Goal: Task Accomplishment & Management: Manage account settings

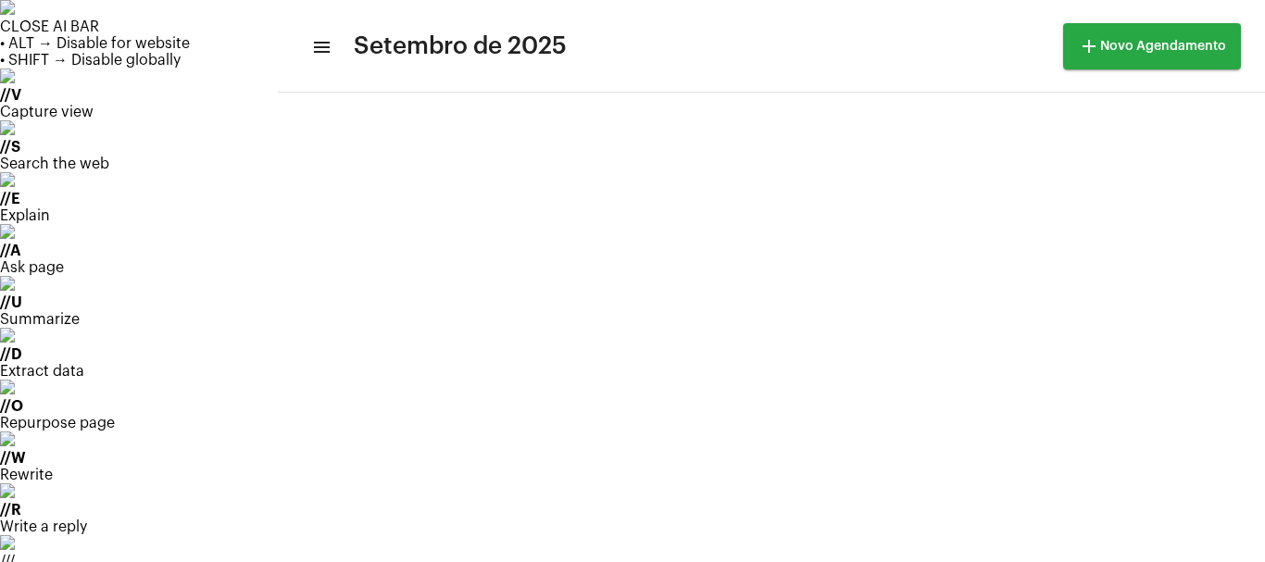
scroll to position [279, 0]
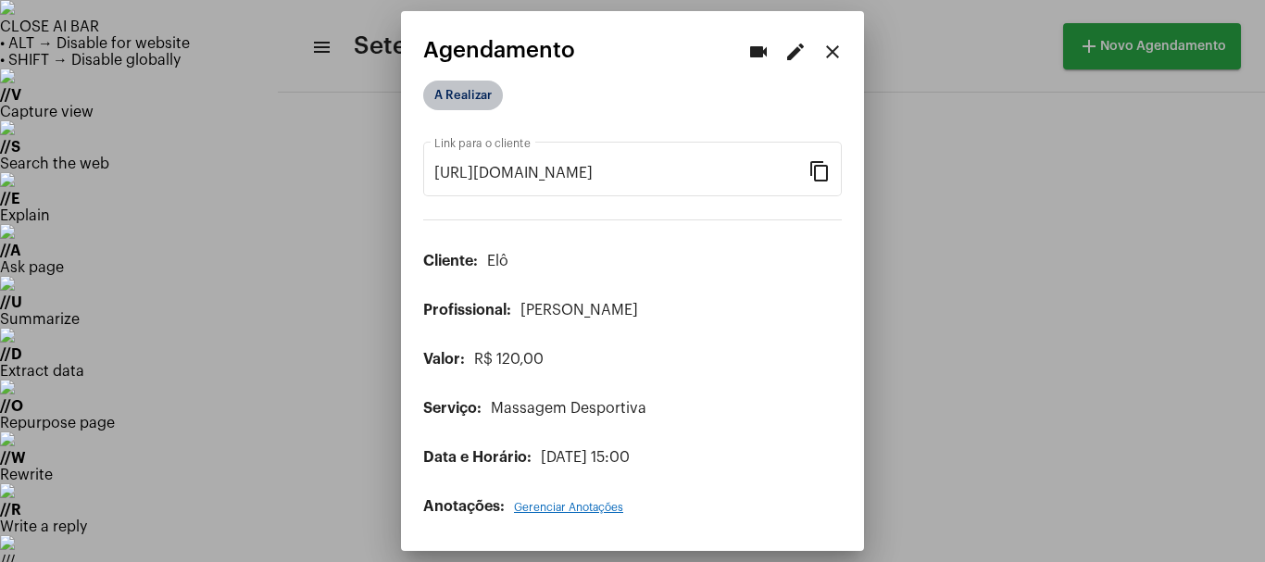
click at [455, 99] on mat-chip "A Realizar" at bounding box center [463, 96] width 80 height 30
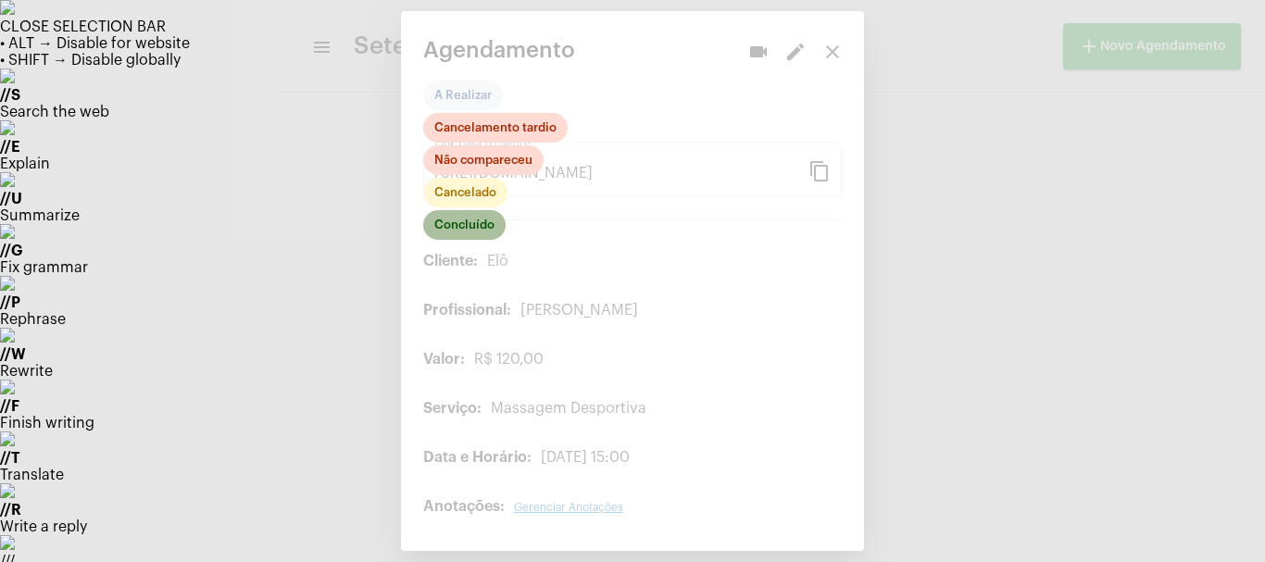
click at [458, 224] on mat-chip "Concluído" at bounding box center [464, 225] width 82 height 30
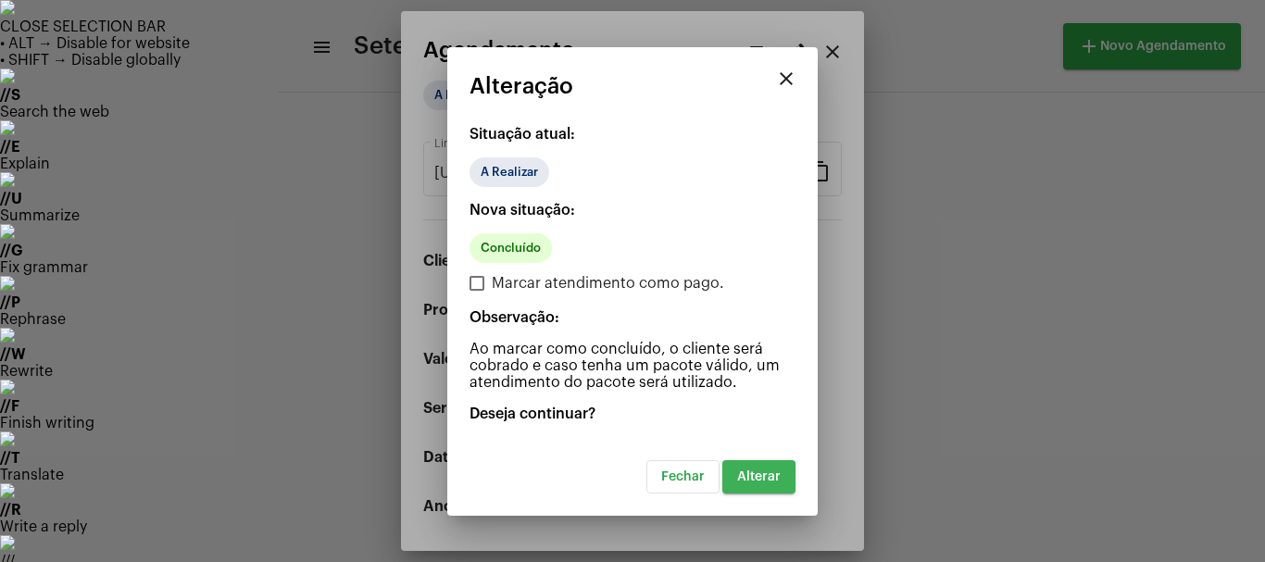
click at [752, 474] on span "Alterar" at bounding box center [759, 476] width 44 height 13
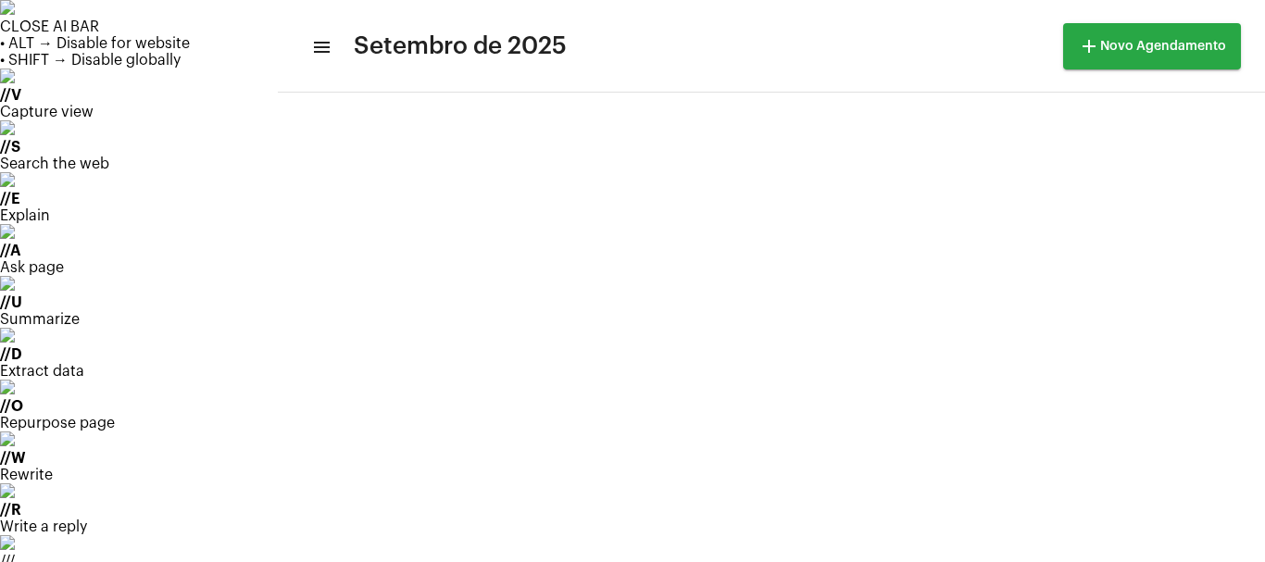
scroll to position [196, 0]
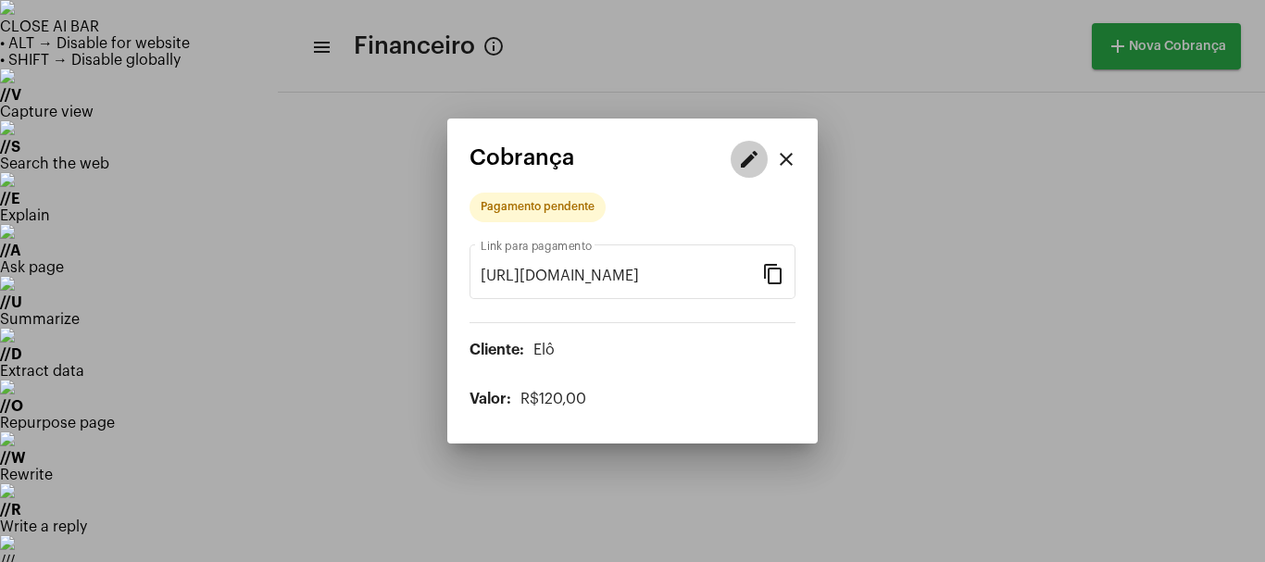
click at [762, 156] on button "edit" at bounding box center [748, 159] width 37 height 37
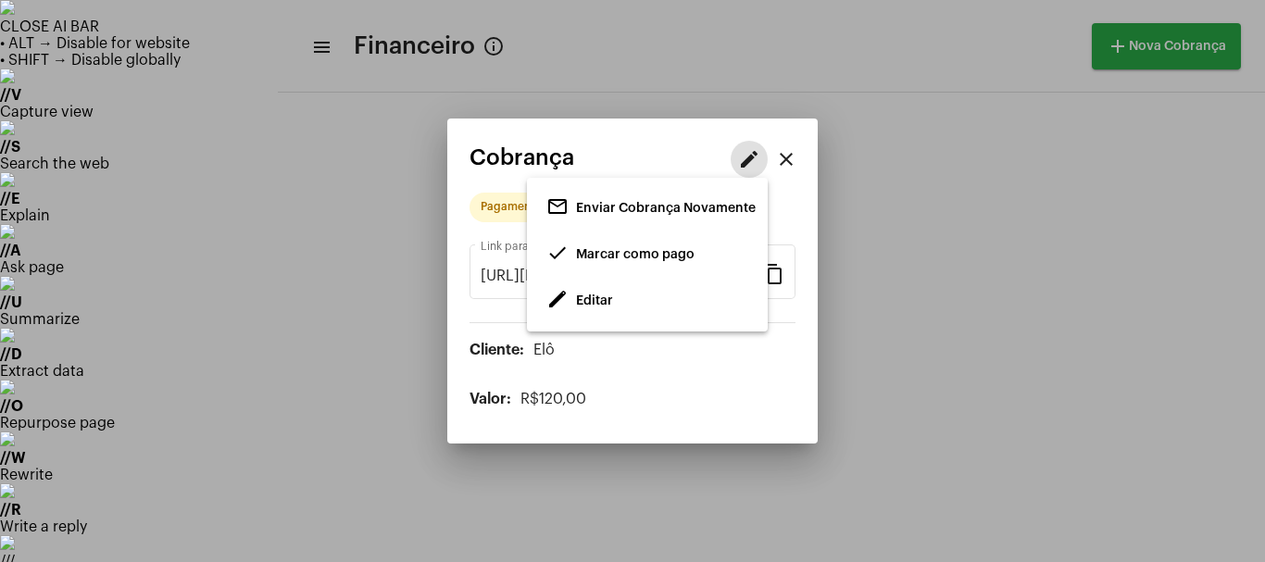
click at [581, 296] on span "Editar" at bounding box center [594, 300] width 37 height 13
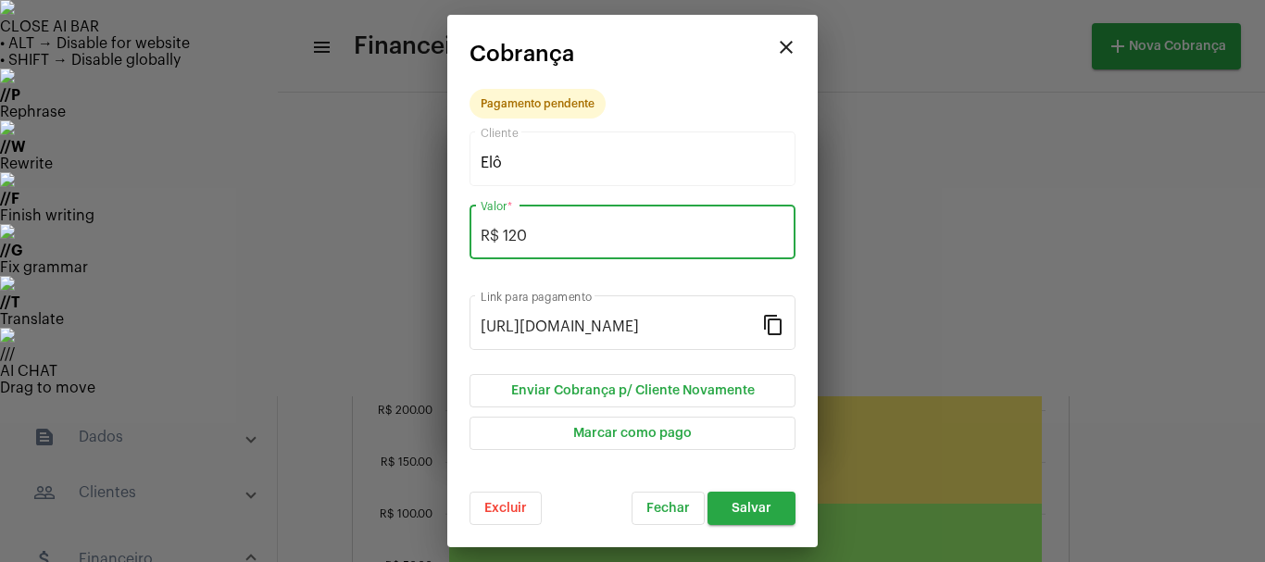
click at [540, 243] on input "R$ 120" at bounding box center [632, 236] width 304 height 17
type input "R$ 60"
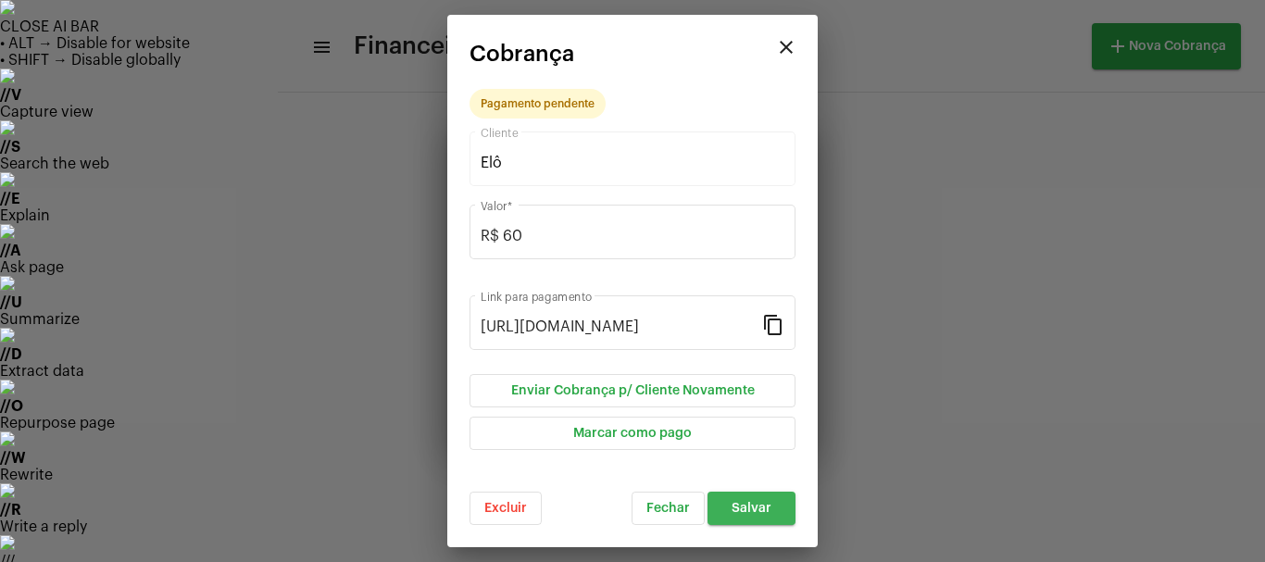
click at [755, 509] on span "Salvar" at bounding box center [751, 508] width 40 height 13
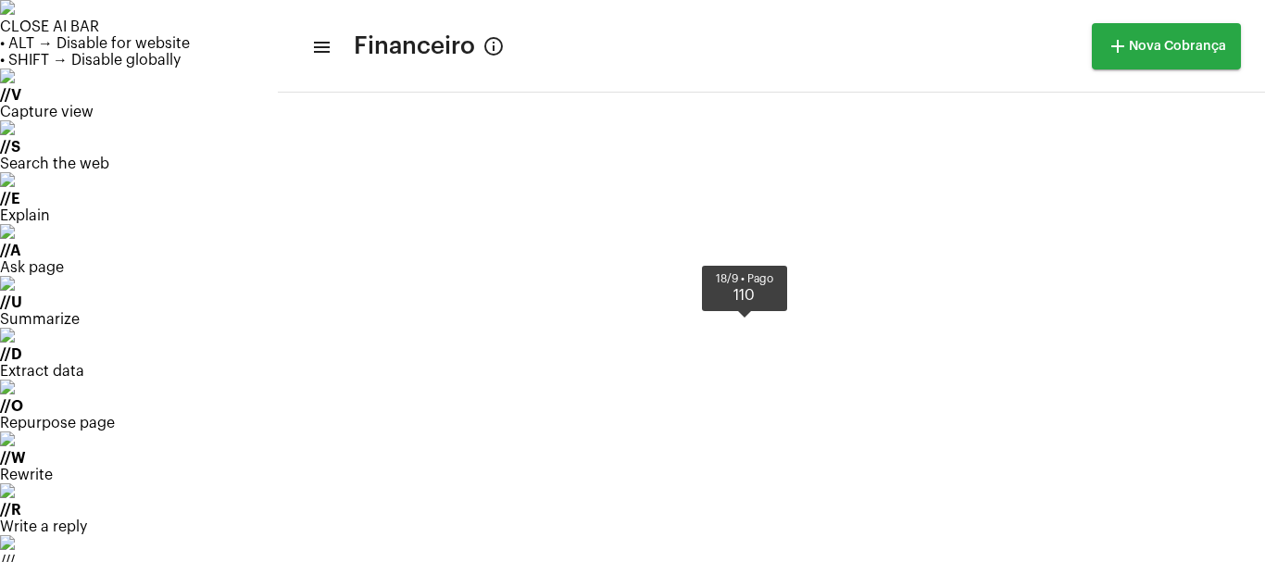
scroll to position [623, 0]
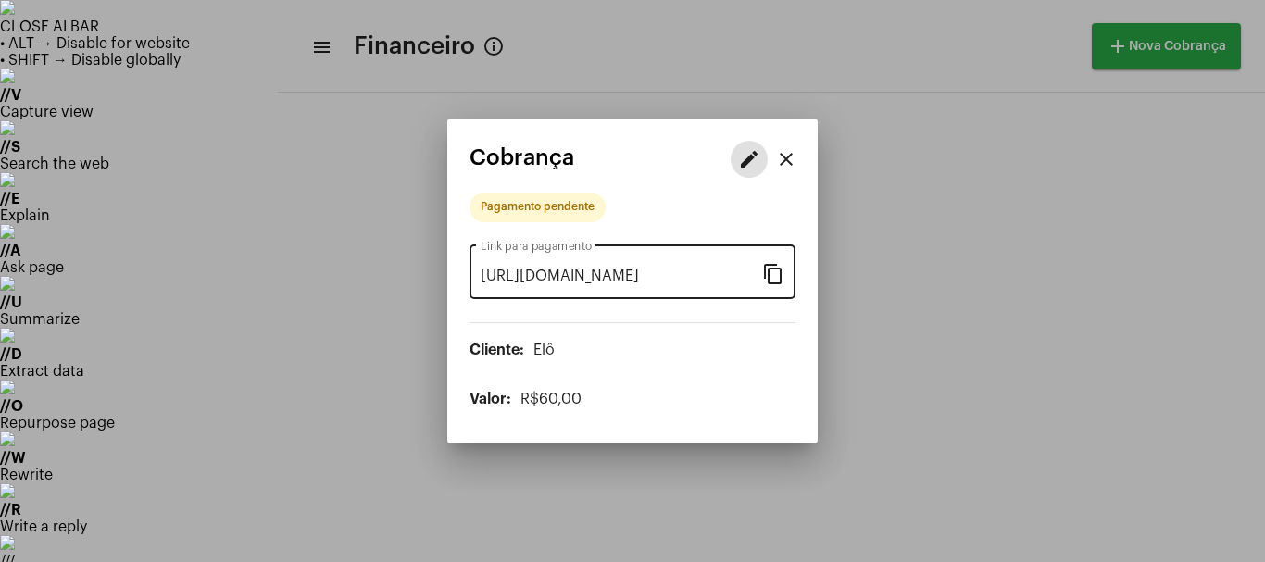
click at [767, 274] on mat-icon "content_copy" at bounding box center [773, 273] width 22 height 22
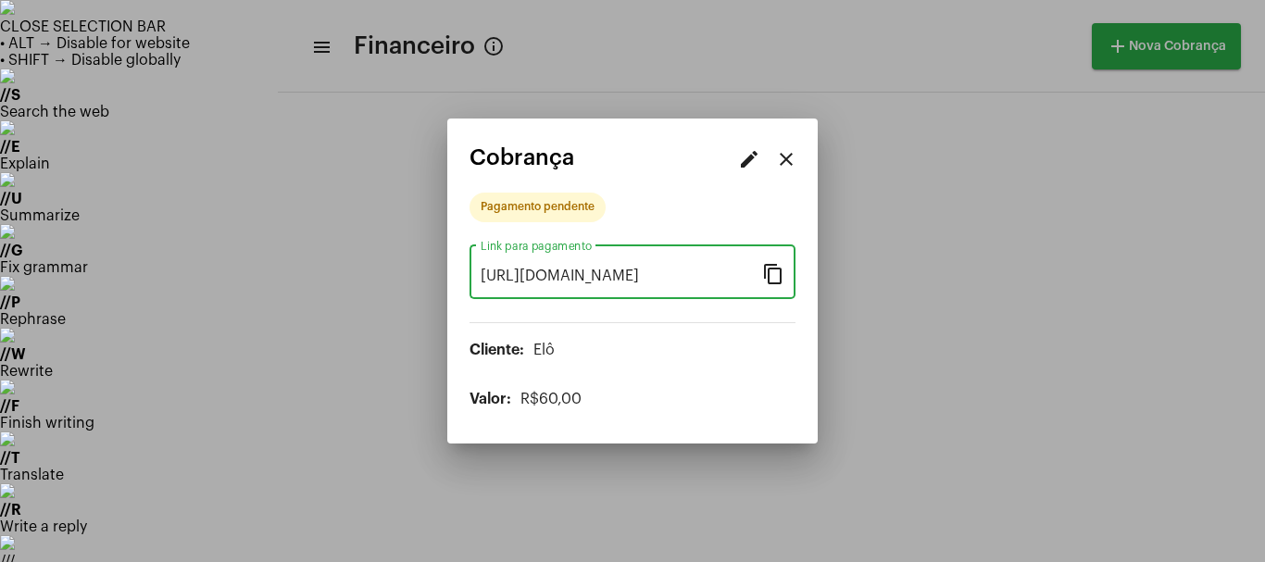
click at [741, 167] on mat-icon "edit" at bounding box center [749, 159] width 22 height 22
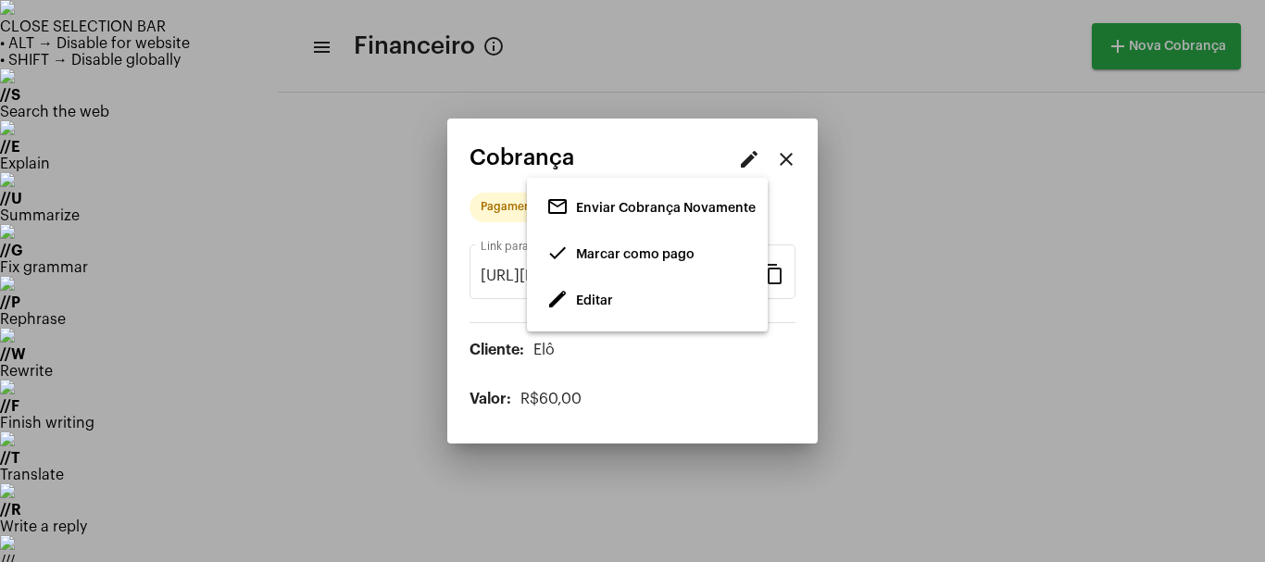
click at [670, 206] on span "Enviar Cobrança Novamente" at bounding box center [666, 208] width 180 height 13
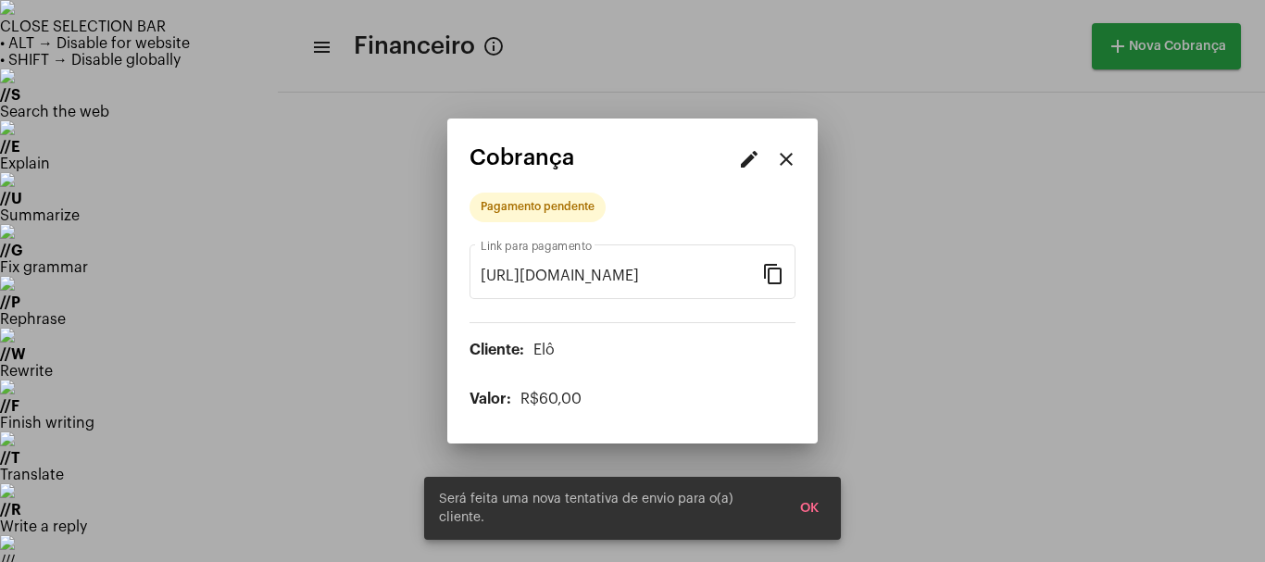
click at [812, 509] on button "OK" at bounding box center [809, 508] width 48 height 33
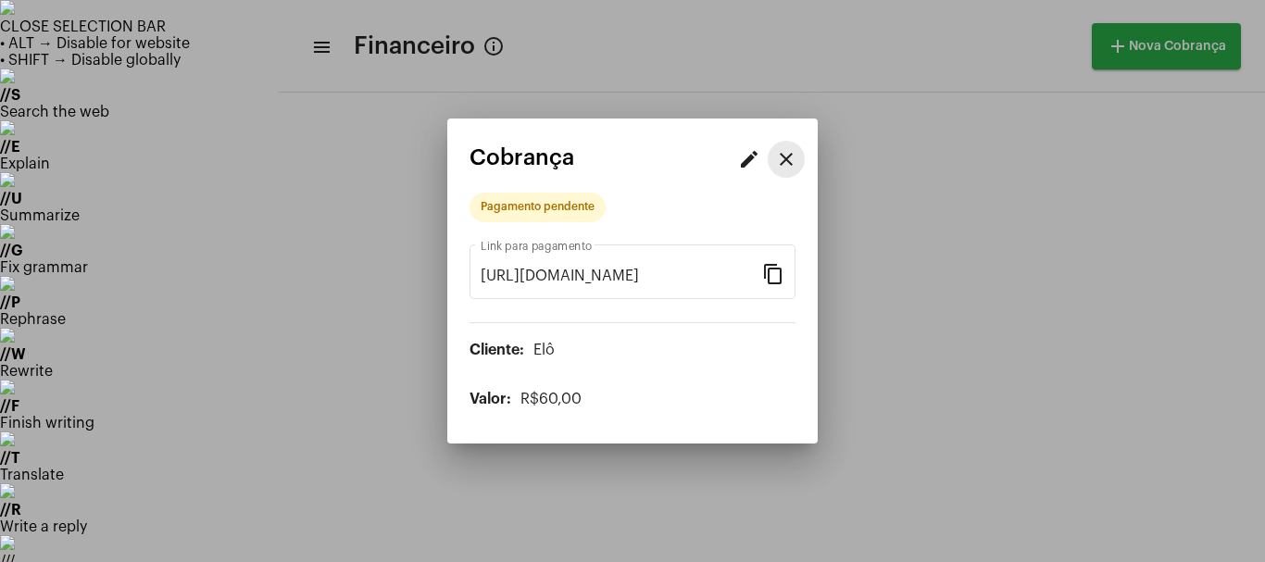
click at [787, 160] on mat-icon "close" at bounding box center [786, 159] width 22 height 22
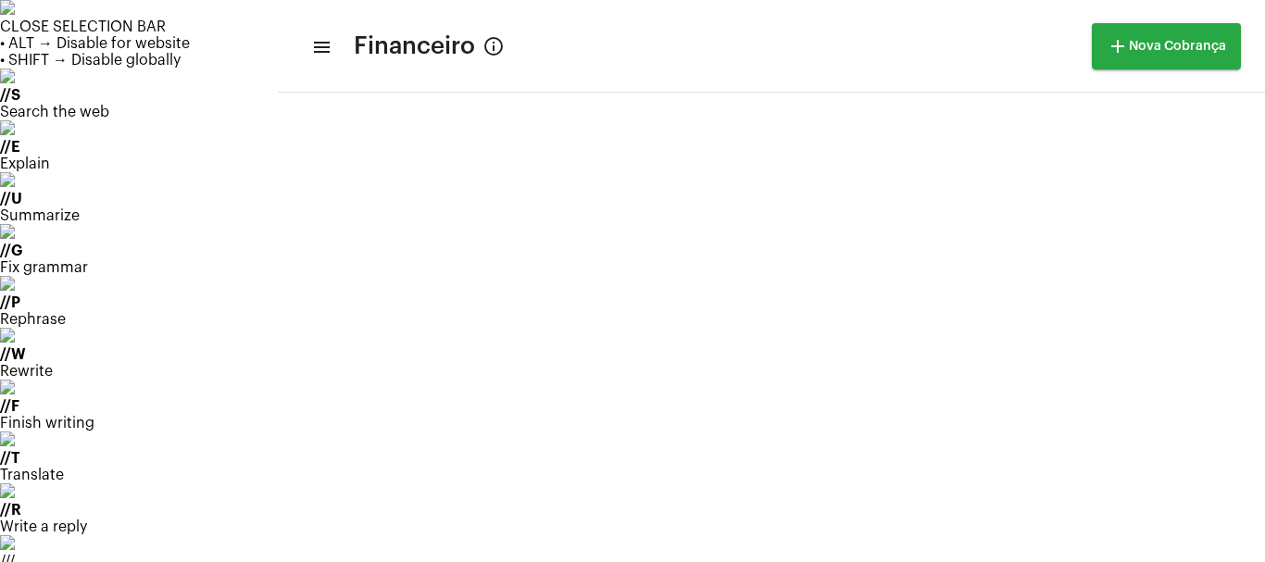
scroll to position [500, 0]
